Goal: Information Seeking & Learning: Learn about a topic

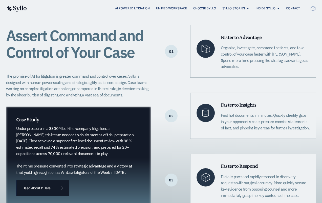
scroll to position [102, 0]
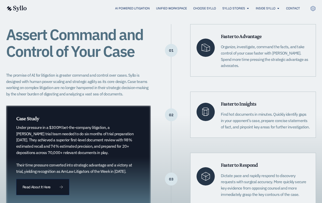
drag, startPoint x: 263, startPoint y: 37, endPoint x: 214, endPoint y: 37, distance: 49.6
click at [214, 37] on div "Faster to Advantage Organize, investigate, command the facts, and take control …" at bounding box center [253, 50] width 126 height 52
click at [263, 123] on p "Find hot documents in minutes. Quickly identify gaps in your opponent’s case, p…" at bounding box center [265, 120] width 89 height 19
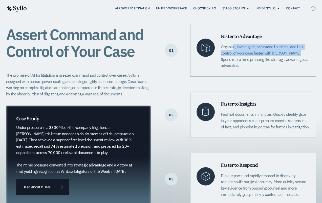
drag, startPoint x: 281, startPoint y: 53, endPoint x: 221, endPoint y: 47, distance: 59.6
click at [221, 47] on div "Faster to Advantage Organize, investigate, command the facts, and take control …" at bounding box center [253, 50] width 126 height 52
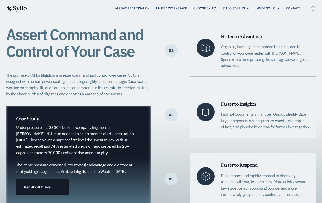
click at [274, 114] on p "Find hot documents in minutes. Quickly identify gaps in your opponent’s case, p…" at bounding box center [265, 120] width 89 height 19
drag, startPoint x: 273, startPoint y: 110, endPoint x: 313, endPoint y: 127, distance: 43.3
click at [313, 127] on div "Faster to Insights Find hot documents in minutes. Quickly identify gaps in your…" at bounding box center [253, 114] width 126 height 46
click at [284, 122] on p "Find hot documents in minutes. Quickly identify gaps in your opponent’s case, p…" at bounding box center [265, 120] width 89 height 19
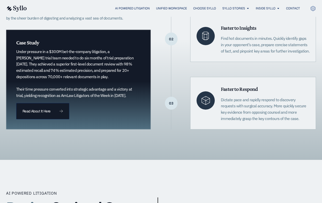
scroll to position [172, 0]
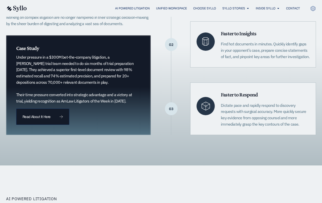
drag, startPoint x: 135, startPoint y: 100, endPoint x: 22, endPoint y: 96, distance: 112.8
click at [22, 96] on p "Under pressure in a $300M bet-the-company litigation, a [PERSON_NAME] trial tea…" at bounding box center [76, 79] width 120 height 50
click at [36, 96] on p "Under pressure in a $300M bet-the-company litigation, a [PERSON_NAME] trial tea…" at bounding box center [76, 79] width 120 height 50
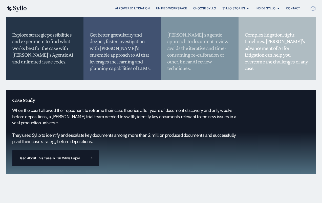
scroll to position [457, 0]
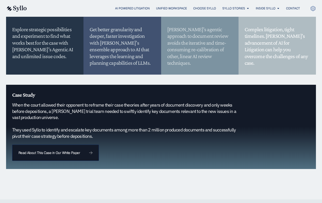
drag, startPoint x: 94, startPoint y: 129, endPoint x: 47, endPoint y: 122, distance: 47.9
click at [47, 122] on h5 "When the court allowed their opponent to reframe their case theories after year…" at bounding box center [125, 120] width 226 height 37
copy h5 "identify and escalate key documents among more than 2 million produced document…"
